Goal: Task Accomplishment & Management: Use online tool/utility

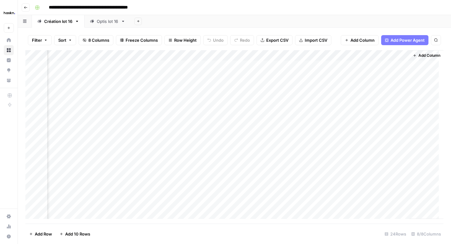
scroll to position [0, 278]
click at [25, 4] on button "Go back" at bounding box center [26, 7] width 8 height 8
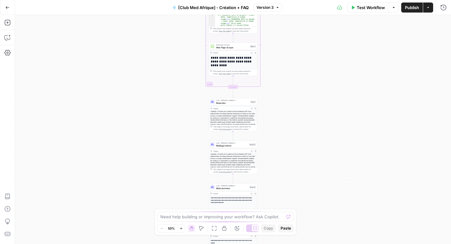
click at [375, 7] on span "Test Workflow" at bounding box center [371, 7] width 28 height 6
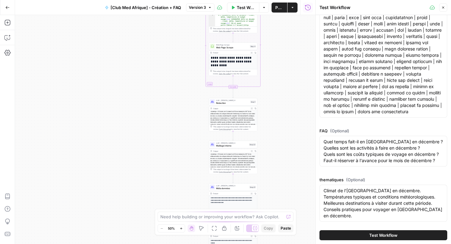
scroll to position [176, 0]
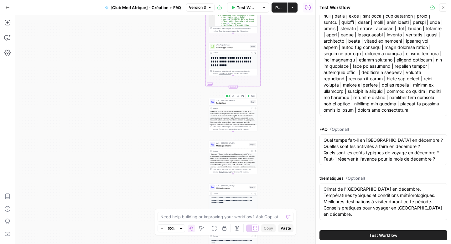
click at [228, 105] on div "LLM · [PERSON_NAME] 4 Rédaction Step 1 Copy step Delete step Add Note Test" at bounding box center [233, 102] width 49 height 8
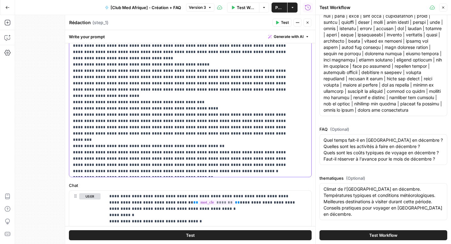
scroll to position [162, 0]
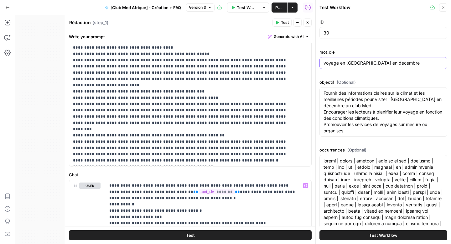
click at [337, 61] on input "voyage en [GEOGRAPHIC_DATA] en decembre" at bounding box center [383, 63] width 120 height 6
click at [347, 102] on textarea "Fournir des informations claires sur le climat et les meilleures périodes pour …" at bounding box center [383, 112] width 120 height 44
click at [340, 172] on textarea "occurrences (Optional)" at bounding box center [383, 220] width 120 height 125
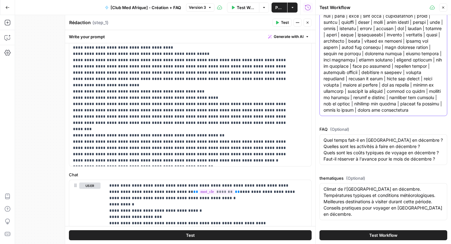
scroll to position [176, 0]
click at [344, 126] on span "(Optional)" at bounding box center [339, 129] width 19 height 6
click at [344, 137] on textarea "Quel temps fait-il en [GEOGRAPHIC_DATA] en décembre ? Quelles sont les activité…" at bounding box center [383, 149] width 120 height 25
click at [341, 137] on textarea "Quel temps fait-il en [GEOGRAPHIC_DATA] en décembre ? Quelles sont les activité…" at bounding box center [383, 149] width 120 height 25
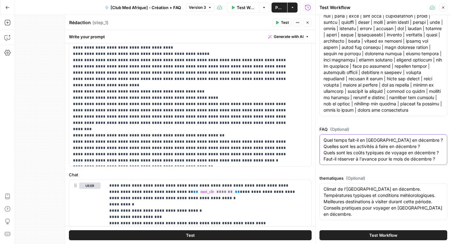
click at [341, 137] on textarea "Quel temps fait-il en [GEOGRAPHIC_DATA] en décembre ? Quelles sont les activité…" at bounding box center [383, 149] width 120 height 25
click at [341, 105] on textarea "occurrences (Optional)" at bounding box center [383, 50] width 120 height 125
click at [338, 197] on textarea "Climat de l'[GEOGRAPHIC_DATA] en décembre. Températures typiques et conditions …" at bounding box center [383, 201] width 120 height 31
click at [347, 142] on textarea "Quel temps fait-il en [GEOGRAPHIC_DATA] en décembre ? Quelles sont les activité…" at bounding box center [383, 149] width 120 height 25
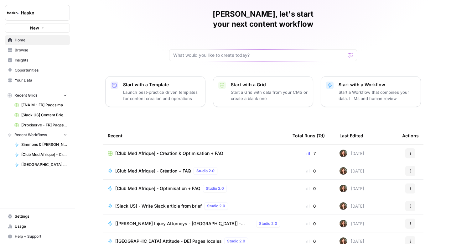
scroll to position [25, 0]
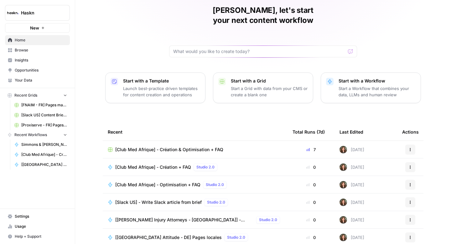
click at [137, 163] on div "[Club Med Afrique] - Création + FAQ Studio 2.0" at bounding box center [167, 167] width 105 height 8
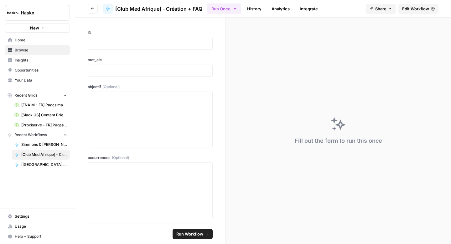
click at [414, 12] on link "Edit Workflow" at bounding box center [418, 9] width 40 height 10
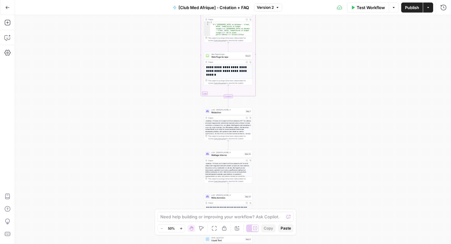
click at [221, 111] on span "Rédaction" at bounding box center [227, 112] width 33 height 3
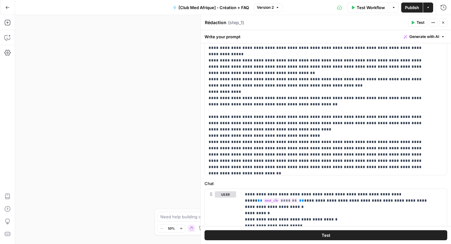
scroll to position [315, 0]
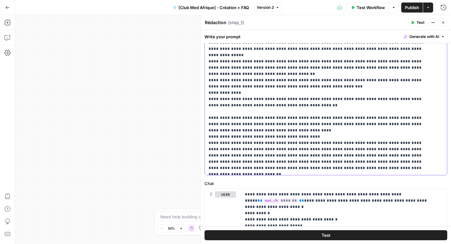
drag, startPoint x: 336, startPoint y: 81, endPoint x: 282, endPoint y: 80, distance: 53.6
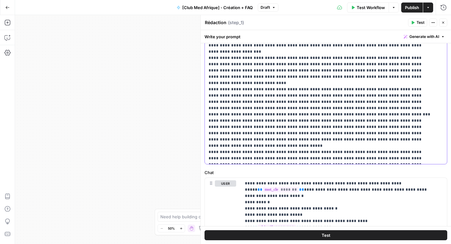
scroll to position [167, 0]
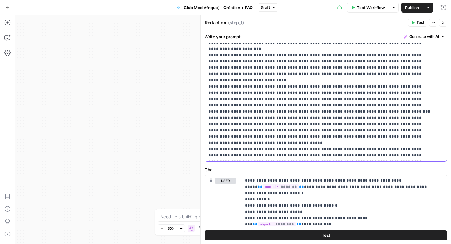
drag, startPoint x: 282, startPoint y: 155, endPoint x: 230, endPoint y: 155, distance: 52.3
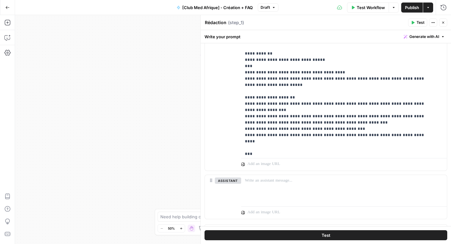
scroll to position [443, 0]
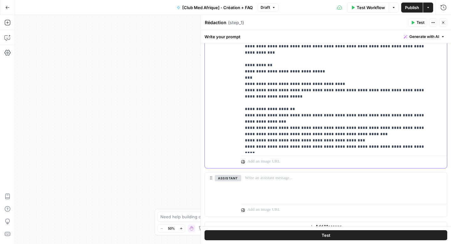
scroll to position [6, 0]
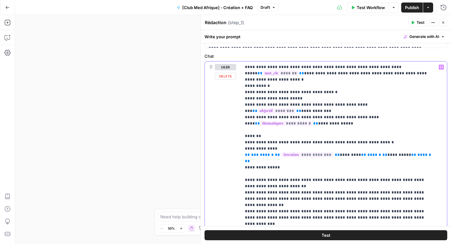
scroll to position [278, 0]
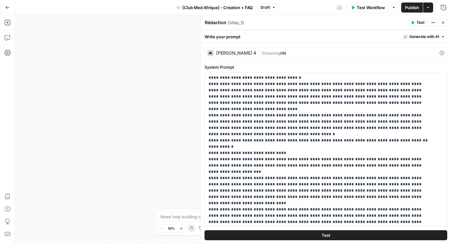
scroll to position [91, 0]
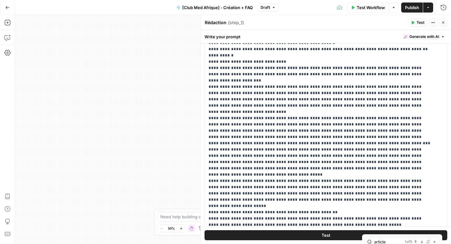
type input "article"
click at [422, 240] on icon "button" at bounding box center [421, 241] width 3 height 3
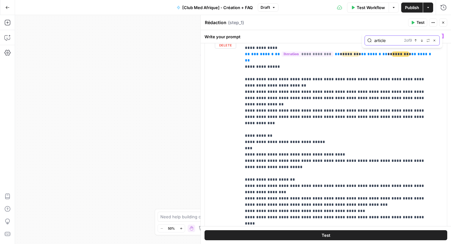
scroll to position [109, 0]
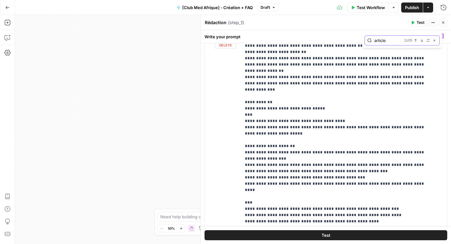
click at [415, 40] on icon "button" at bounding box center [415, 40] width 3 height 3
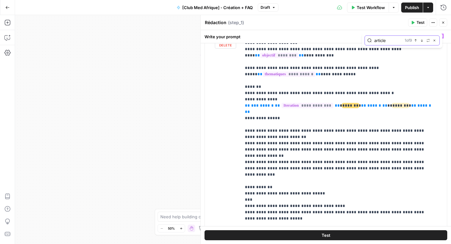
scroll to position [24, 0]
click at [420, 40] on button "Next Match" at bounding box center [421, 40] width 5 height 5
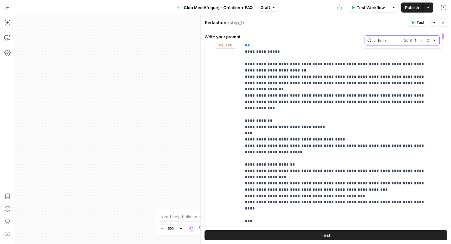
click at [420, 40] on icon "button" at bounding box center [421, 40] width 3 height 3
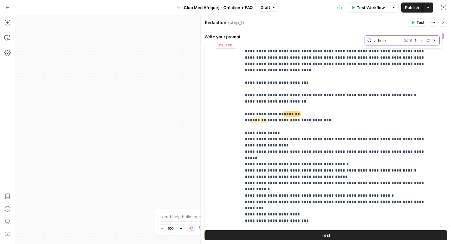
scroll to position [281, 0]
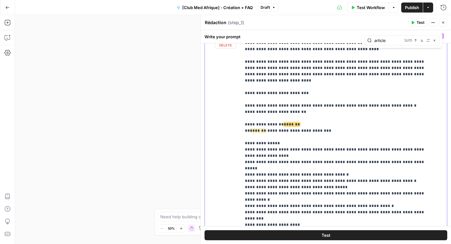
click at [284, 122] on span "*******" at bounding box center [292, 124] width 16 height 4
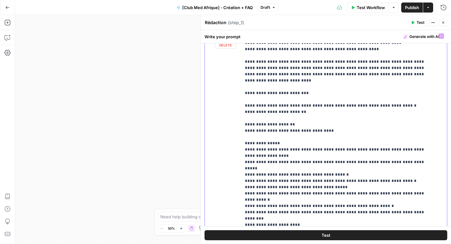
click at [415, 41] on icon "button" at bounding box center [415, 40] width 3 height 3
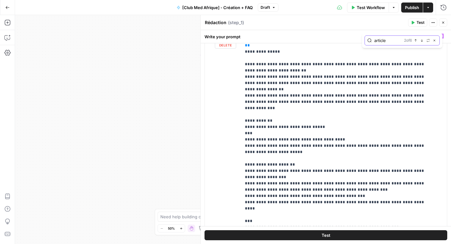
click at [420, 41] on icon "button" at bounding box center [421, 40] width 3 height 3
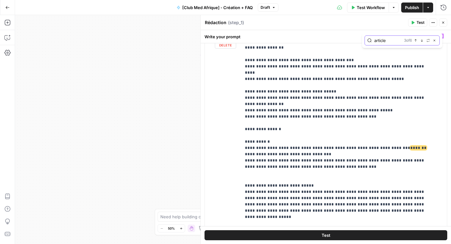
scroll to position [1610, 0]
click at [410, 146] on span "*******" at bounding box center [418, 148] width 16 height 4
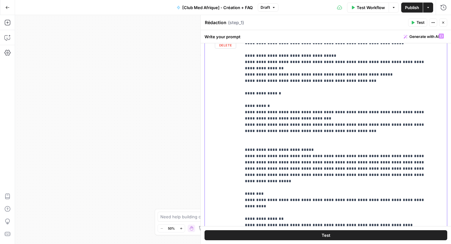
scroll to position [1648, 0]
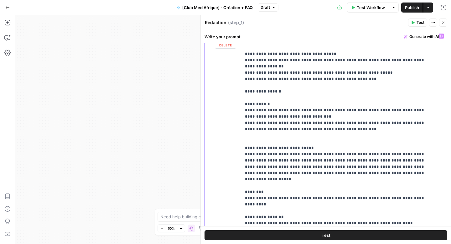
click at [271, 243] on span "*******" at bounding box center [263, 248] width 16 height 4
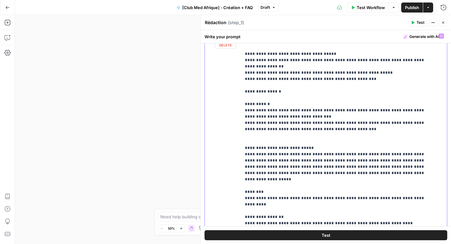
click at [423, 41] on icon "button" at bounding box center [421, 40] width 3 height 3
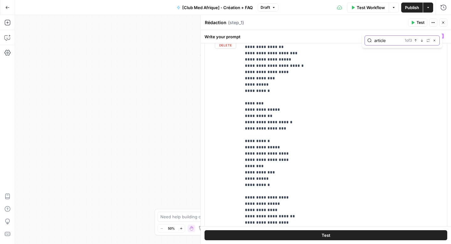
click at [423, 41] on icon "button" at bounding box center [421, 40] width 3 height 3
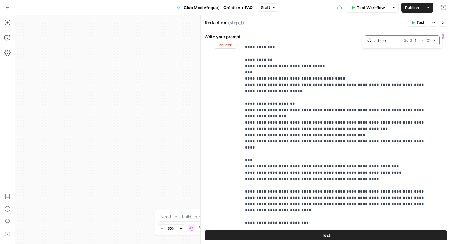
click at [423, 41] on icon "button" at bounding box center [421, 40] width 3 height 3
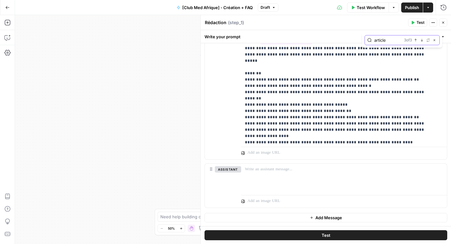
scroll to position [1698, 0]
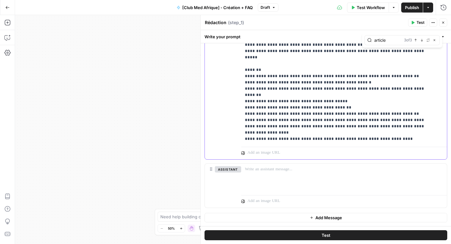
click at [295, 212] on span "*******" at bounding box center [303, 214] width 16 height 4
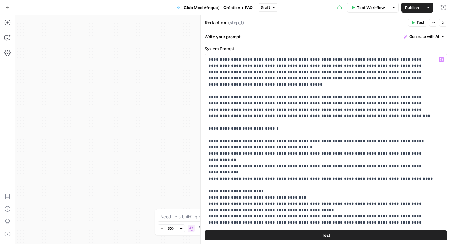
scroll to position [0, 0]
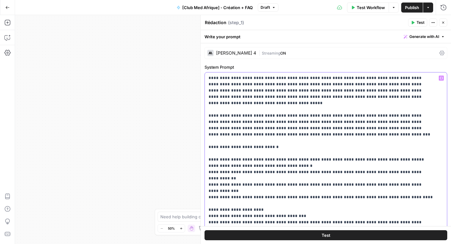
drag, startPoint x: 421, startPoint y: 91, endPoint x: 421, endPoint y: 85, distance: 6.9
copy p "**********"
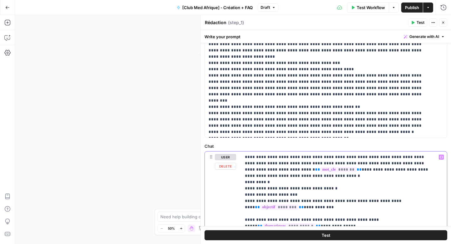
drag, startPoint x: 402, startPoint y: 158, endPoint x: 319, endPoint y: 158, distance: 83.0
drag, startPoint x: 396, startPoint y: 157, endPoint x: 330, endPoint y: 156, distance: 65.5
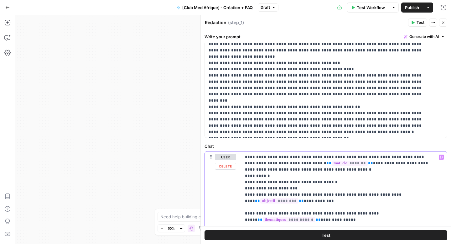
click at [375, 11] on button "Test Workflow" at bounding box center [368, 8] width 42 height 10
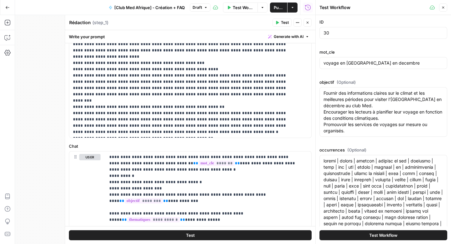
click at [308, 23] on icon "button" at bounding box center [308, 23] width 4 height 4
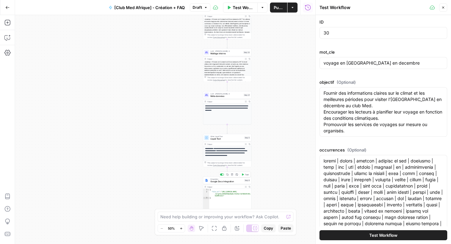
click at [221, 174] on div at bounding box center [222, 174] width 4 height 2
click at [347, 235] on button "Test Workflow" at bounding box center [383, 235] width 128 height 10
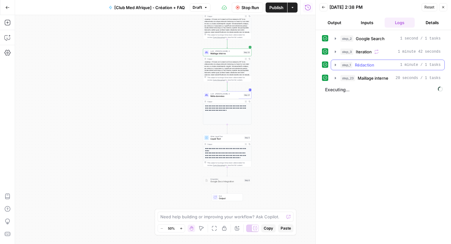
click at [334, 63] on icon "button" at bounding box center [335, 64] width 5 height 5
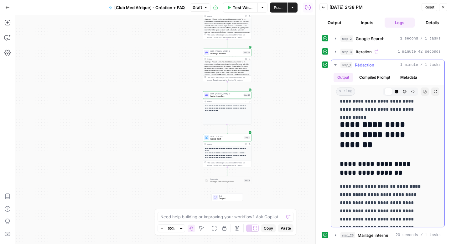
scroll to position [638, 0]
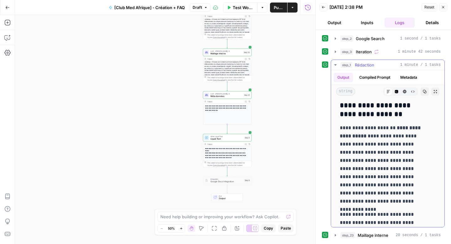
click at [333, 65] on icon "button" at bounding box center [335, 64] width 5 height 5
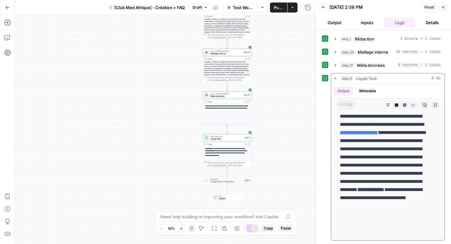
scroll to position [277, 0]
click at [223, 175] on div at bounding box center [222, 174] width 4 height 2
click at [277, 9] on span "Publish" at bounding box center [279, 7] width 10 height 6
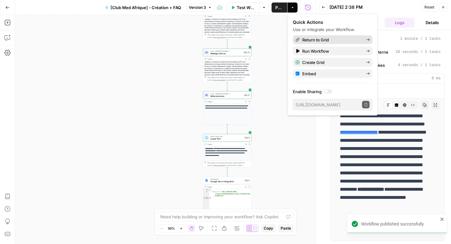
click at [309, 39] on span "Return to Grid" at bounding box center [331, 40] width 59 height 6
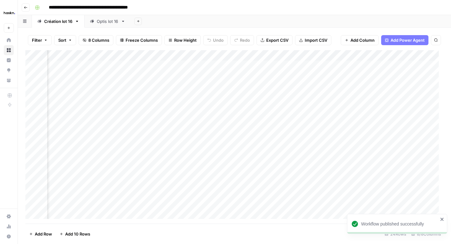
scroll to position [0, 218]
click at [407, 119] on div "Add Column" at bounding box center [234, 136] width 418 height 173
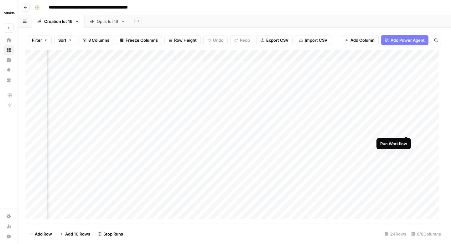
click at [408, 128] on div "Add Column" at bounding box center [234, 136] width 418 height 173
click at [398, 140] on div "Add Column" at bounding box center [234, 136] width 418 height 173
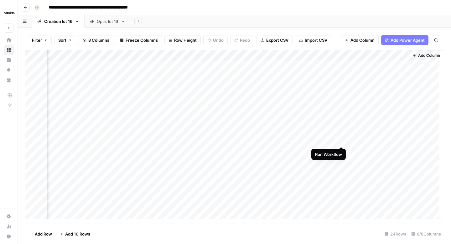
click at [342, 139] on div "Add Column" at bounding box center [234, 136] width 418 height 173
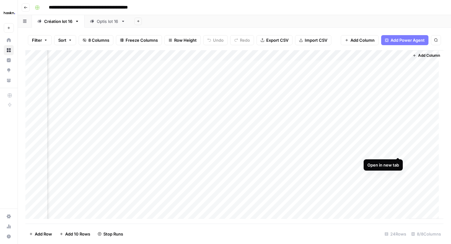
click at [398, 150] on div "Add Column" at bounding box center [234, 136] width 418 height 173
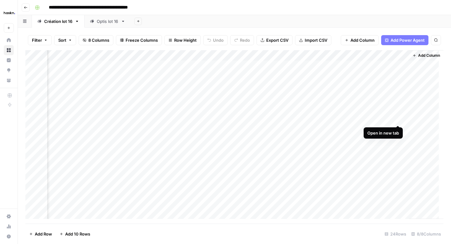
click at [397, 119] on div "Add Column" at bounding box center [234, 136] width 418 height 173
click at [398, 140] on div "Add Column" at bounding box center [234, 136] width 418 height 173
click at [340, 120] on div "Add Column" at bounding box center [234, 136] width 418 height 173
click at [225, 119] on div "Add Column" at bounding box center [234, 136] width 418 height 173
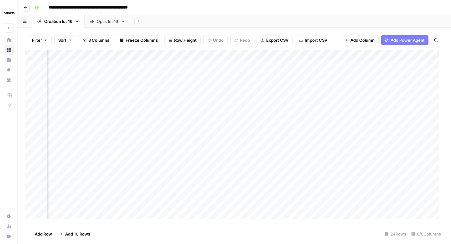
click at [225, 119] on div "Add Column" at bounding box center [234, 136] width 418 height 173
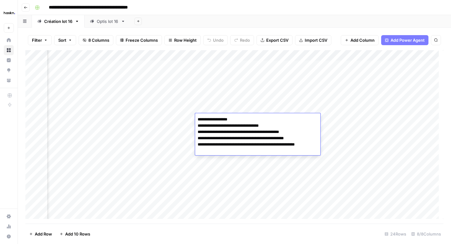
drag, startPoint x: 235, startPoint y: 120, endPoint x: 192, endPoint y: 118, distance: 42.3
click at [192, 118] on body "**********" at bounding box center [225, 122] width 451 height 244
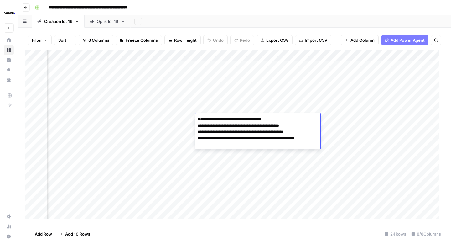
click at [197, 124] on textarea "**********" at bounding box center [257, 135] width 125 height 40
type textarea "**********"
click at [185, 122] on div "Add Column" at bounding box center [234, 136] width 418 height 173
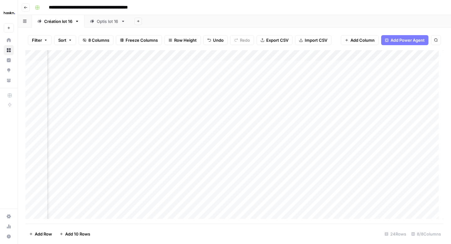
click at [206, 131] on div "Add Column" at bounding box center [234, 136] width 418 height 173
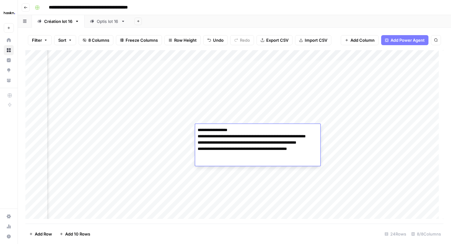
drag, startPoint x: 198, startPoint y: 138, endPoint x: 197, endPoint y: 123, distance: 14.7
click at [197, 124] on div "**********" at bounding box center [257, 145] width 125 height 42
type textarea "**********"
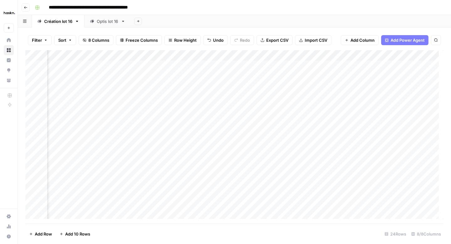
click at [181, 127] on div "Add Column" at bounding box center [234, 136] width 418 height 173
click at [207, 141] on div "Add Column" at bounding box center [234, 136] width 418 height 173
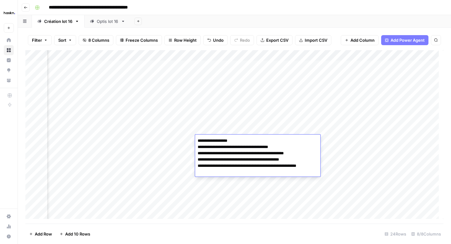
drag, startPoint x: 198, startPoint y: 146, endPoint x: 198, endPoint y: 142, distance: 3.8
click at [198, 142] on textarea "**********" at bounding box center [257, 153] width 124 height 34
type textarea "**********"
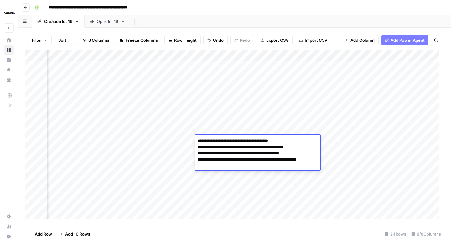
click at [184, 143] on div "Add Column" at bounding box center [234, 136] width 418 height 173
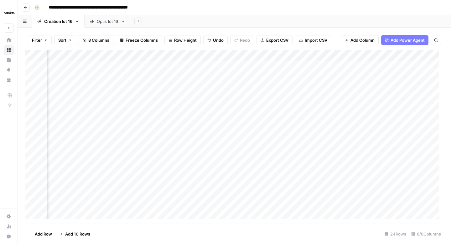
scroll to position [0, 282]
click at [340, 117] on div "Add Column" at bounding box center [234, 136] width 418 height 173
click at [342, 131] on div "Add Column" at bounding box center [234, 136] width 418 height 173
click at [343, 139] on div "Add Column" at bounding box center [234, 136] width 418 height 173
click at [288, 120] on div "Add Column" at bounding box center [234, 136] width 418 height 173
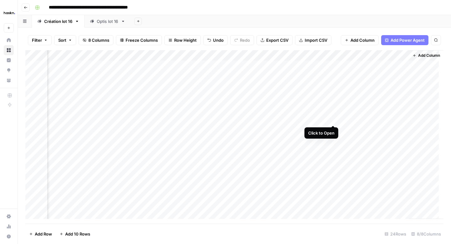
click at [333, 119] on div "Add Column" at bounding box center [234, 136] width 418 height 173
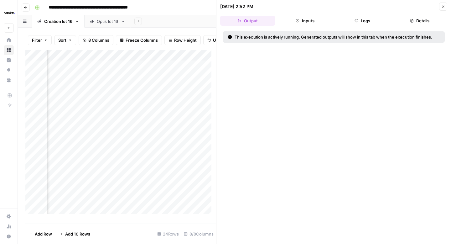
click at [355, 23] on button "Logs" at bounding box center [362, 21] width 55 height 10
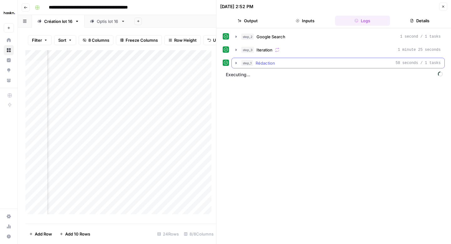
click at [235, 65] on icon "button" at bounding box center [236, 62] width 5 height 5
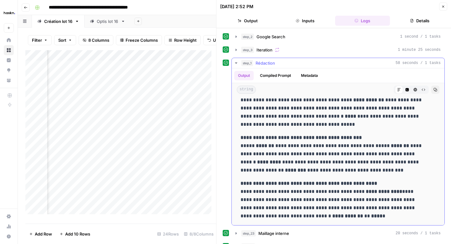
scroll to position [8, 0]
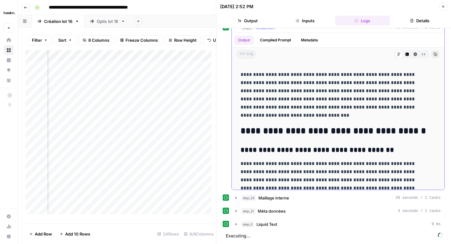
scroll to position [60, 0]
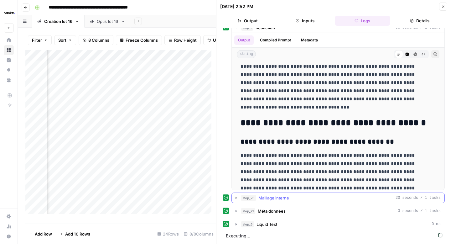
click at [235, 199] on icon "button" at bounding box center [236, 197] width 5 height 5
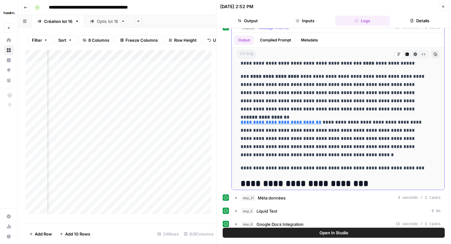
scroll to position [890, 0]
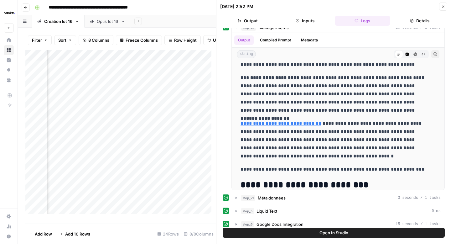
click at [443, 5] on icon "button" at bounding box center [443, 7] width 4 height 4
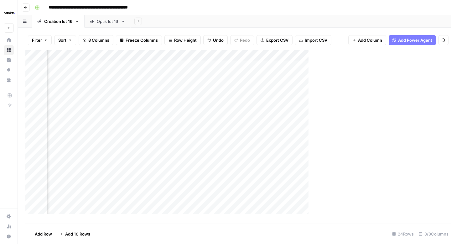
scroll to position [0, 275]
click at [404, 118] on div "Add Column" at bounding box center [234, 136] width 418 height 173
click at [404, 128] on div "Add Column" at bounding box center [234, 136] width 418 height 173
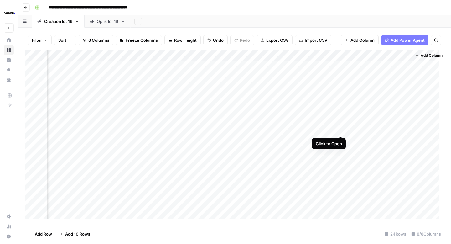
click at [340, 132] on div "Add Column" at bounding box center [234, 136] width 418 height 173
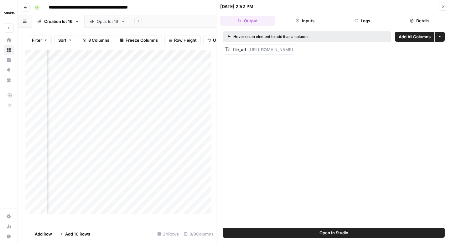
click at [363, 24] on button "Logs" at bounding box center [362, 21] width 55 height 10
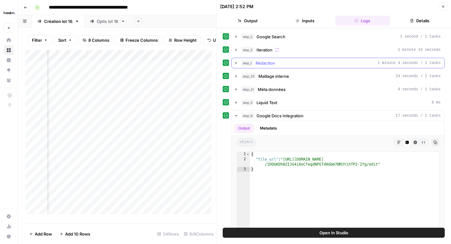
click at [235, 64] on icon "button" at bounding box center [236, 62] width 5 height 5
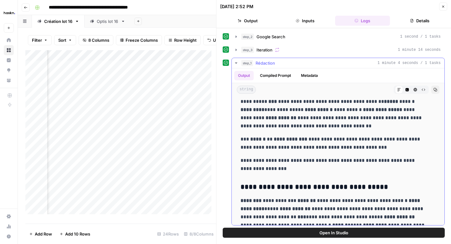
scroll to position [831, 0]
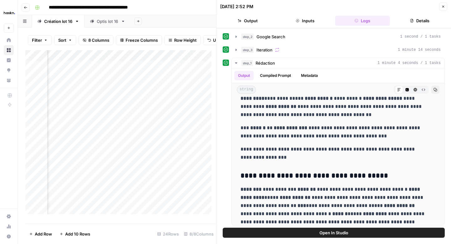
click at [445, 8] on icon "button" at bounding box center [443, 7] width 4 height 4
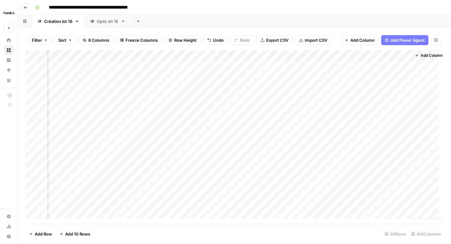
click at [212, 129] on div "Add Column" at bounding box center [234, 136] width 418 height 173
click at [135, 130] on div "Add Column" at bounding box center [234, 136] width 418 height 173
click at [140, 132] on div "Add Column" at bounding box center [234, 136] width 418 height 173
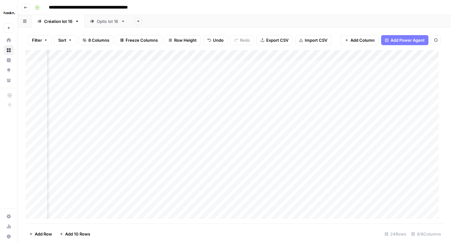
click at [143, 128] on div "Add Column" at bounding box center [234, 136] width 418 height 173
click at [122, 132] on div "Add Column" at bounding box center [234, 136] width 418 height 173
click at [332, 129] on div "Add Column" at bounding box center [234, 136] width 418 height 173
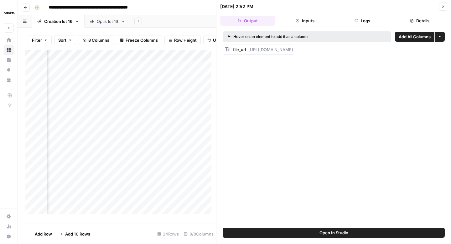
click at [361, 21] on button "Logs" at bounding box center [362, 21] width 55 height 10
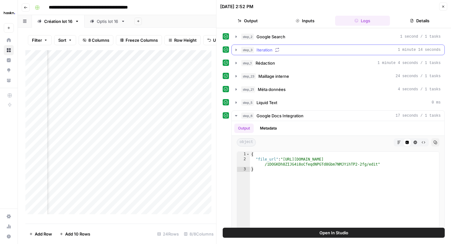
click at [236, 52] on icon "button" at bounding box center [236, 49] width 5 height 5
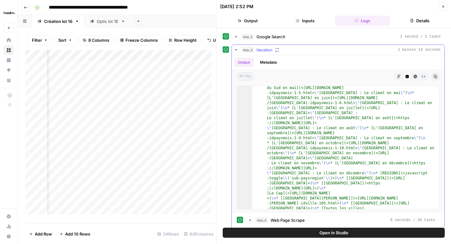
scroll to position [679, 0]
click at [440, 8] on button "Close" at bounding box center [443, 7] width 8 height 8
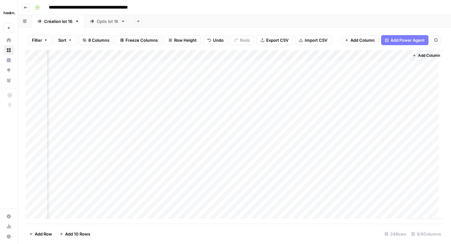
scroll to position [0, 275]
click at [406, 140] on div "Add Column" at bounding box center [234, 136] width 418 height 173
click at [348, 140] on div "Add Column" at bounding box center [234, 136] width 418 height 173
click at [222, 141] on div "Add Column" at bounding box center [234, 136] width 418 height 173
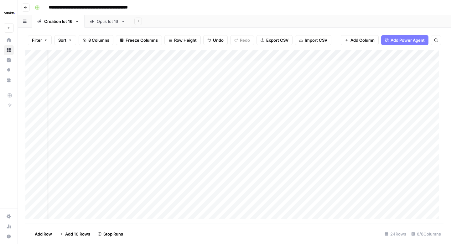
click at [222, 141] on div "Add Column" at bounding box center [234, 136] width 418 height 173
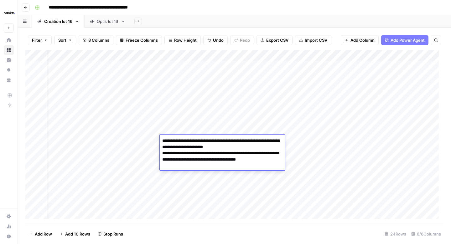
click at [302, 139] on div "Add Column" at bounding box center [234, 136] width 418 height 173
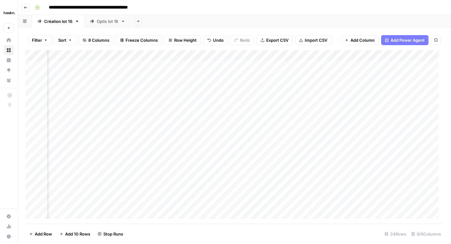
scroll to position [0, 151]
click at [267, 139] on div "Add Column" at bounding box center [234, 136] width 418 height 173
click at [327, 139] on div "Add Column" at bounding box center [234, 136] width 418 height 173
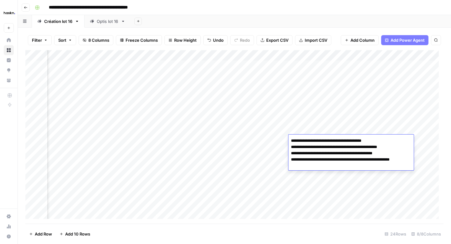
click at [237, 138] on div "Add Column" at bounding box center [234, 136] width 418 height 173
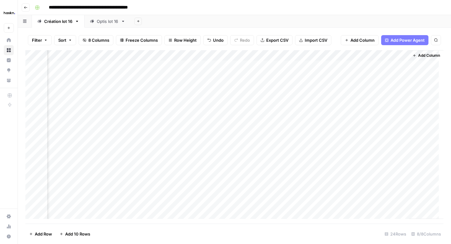
scroll to position [0, 282]
click at [298, 161] on div "Add Column" at bounding box center [234, 136] width 418 height 173
click at [297, 173] on div "Add Column" at bounding box center [234, 136] width 418 height 173
click at [295, 184] on div "Add Column" at bounding box center [234, 136] width 418 height 173
click at [294, 194] on div "Add Column" at bounding box center [234, 136] width 418 height 173
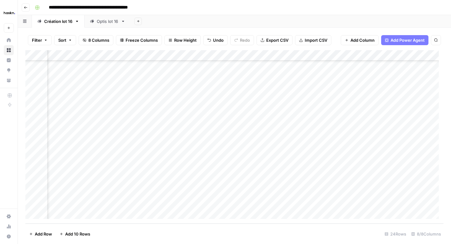
scroll to position [108, 0]
click at [111, 23] on div "Optis lot 16" at bounding box center [108, 21] width 22 height 6
click at [384, 129] on div "Add Column" at bounding box center [234, 97] width 418 height 95
click at [396, 131] on div "Add Column" at bounding box center [234, 97] width 418 height 95
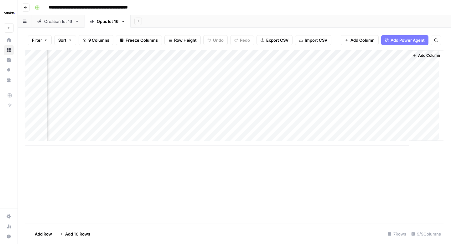
click at [66, 24] on div "Création lot 16" at bounding box center [58, 21] width 28 height 6
click at [397, 75] on div "Add Column" at bounding box center [234, 136] width 418 height 173
click at [396, 141] on div "Add Column" at bounding box center [234, 136] width 418 height 173
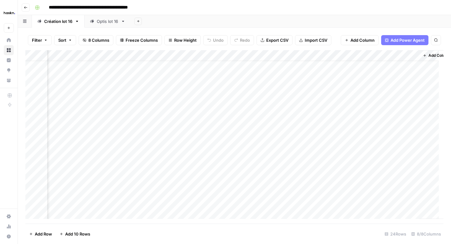
click at [218, 139] on div "Add Column" at bounding box center [234, 136] width 418 height 173
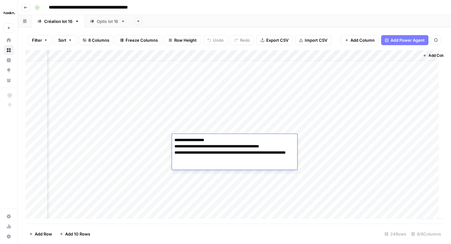
click at [195, 177] on div "Add Column" at bounding box center [234, 136] width 418 height 173
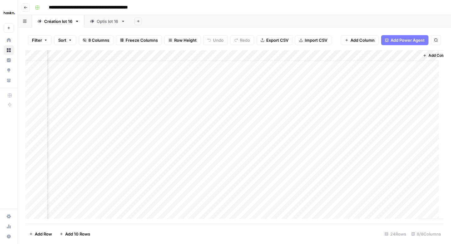
click at [201, 150] on div "Add Column" at bounding box center [234, 136] width 418 height 173
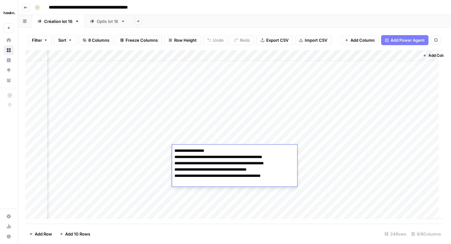
drag, startPoint x: 175, startPoint y: 158, endPoint x: 173, endPoint y: 152, distance: 5.8
click at [173, 152] on textarea "**********" at bounding box center [228, 163] width 113 height 34
type textarea "**********"
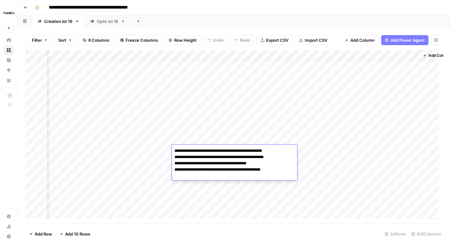
click at [152, 148] on div "Add Column" at bounding box center [234, 136] width 418 height 173
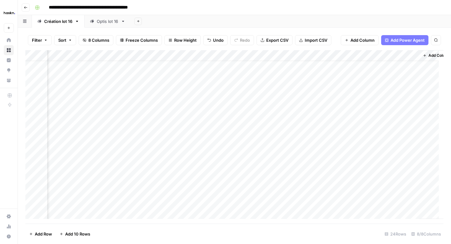
click at [186, 158] on div "Add Column" at bounding box center [234, 136] width 418 height 173
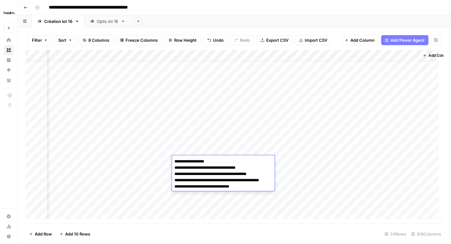
drag, startPoint x: 174, startPoint y: 167, endPoint x: 174, endPoint y: 161, distance: 6.3
click at [174, 161] on textarea "**********" at bounding box center [223, 177] width 102 height 40
type textarea "**********"
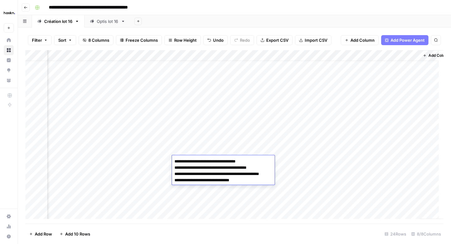
click at [162, 161] on div "Add Column" at bounding box center [234, 136] width 418 height 173
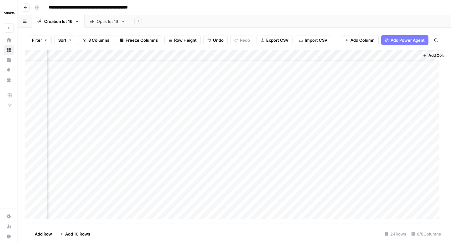
click at [191, 174] on div "Add Column" at bounding box center [234, 136] width 418 height 173
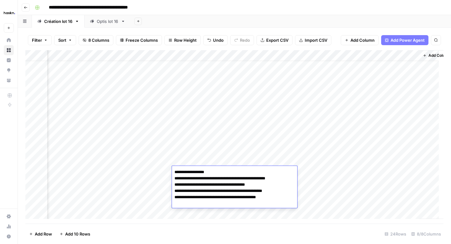
drag, startPoint x: 175, startPoint y: 177, endPoint x: 175, endPoint y: 172, distance: 4.4
click at [175, 172] on textarea "**********" at bounding box center [230, 185] width 117 height 34
type textarea "**********"
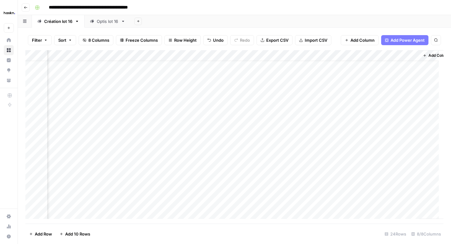
click at [165, 174] on div "Add Column" at bounding box center [234, 136] width 418 height 173
click at [186, 184] on div "Add Column" at bounding box center [234, 136] width 418 height 173
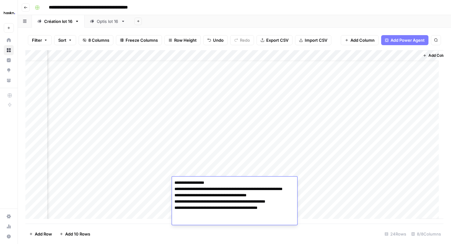
drag, startPoint x: 174, startPoint y: 188, endPoint x: 174, endPoint y: 183, distance: 5.0
click at [174, 183] on textarea "**********" at bounding box center [234, 198] width 125 height 40
type textarea "**********"
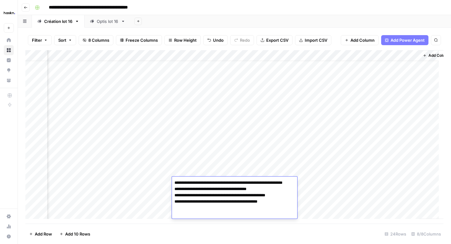
click at [321, 182] on div "Add Column" at bounding box center [234, 136] width 418 height 173
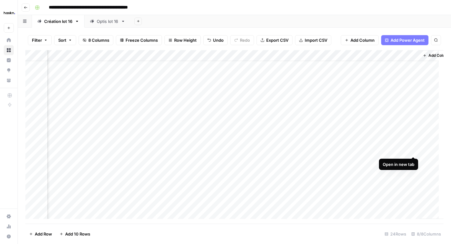
click at [411, 149] on div "Add Column" at bounding box center [234, 136] width 418 height 173
click at [411, 159] on div "Add Column" at bounding box center [234, 136] width 418 height 173
click at [413, 169] on div "Add Column" at bounding box center [234, 136] width 418 height 173
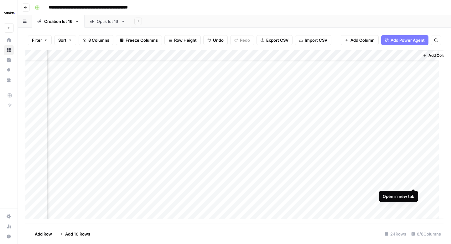
click at [414, 182] on div "Add Column" at bounding box center [234, 136] width 418 height 173
click at [416, 151] on div "Add Column" at bounding box center [234, 136] width 418 height 173
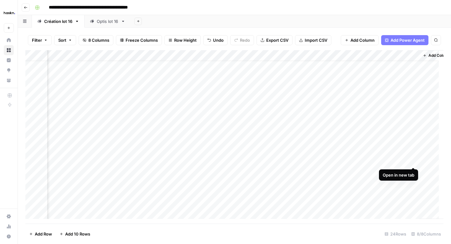
click at [414, 161] on div "Add Column" at bounding box center [234, 136] width 418 height 173
